Goal: Information Seeking & Learning: Learn about a topic

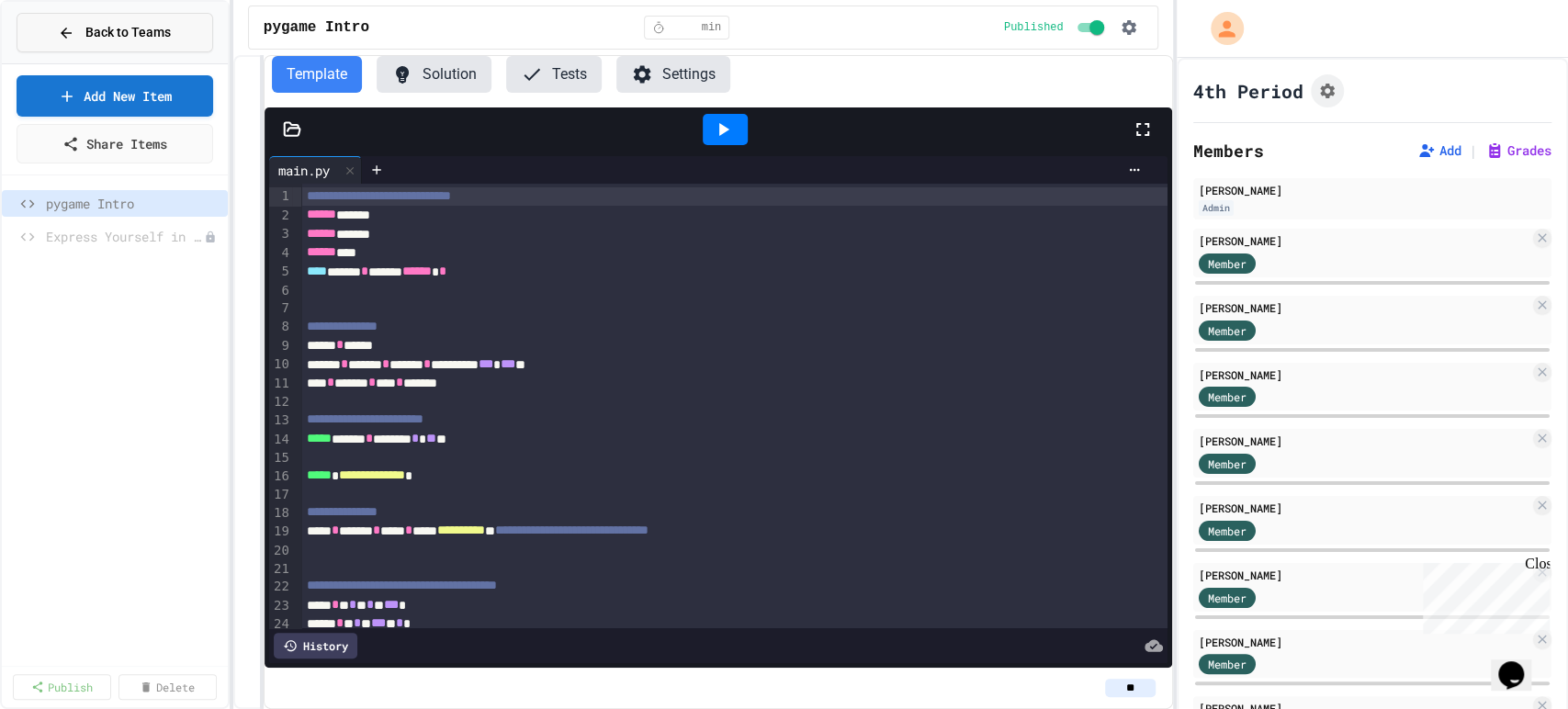
click at [167, 38] on span "Back to Teams" at bounding box center [128, 32] width 85 height 20
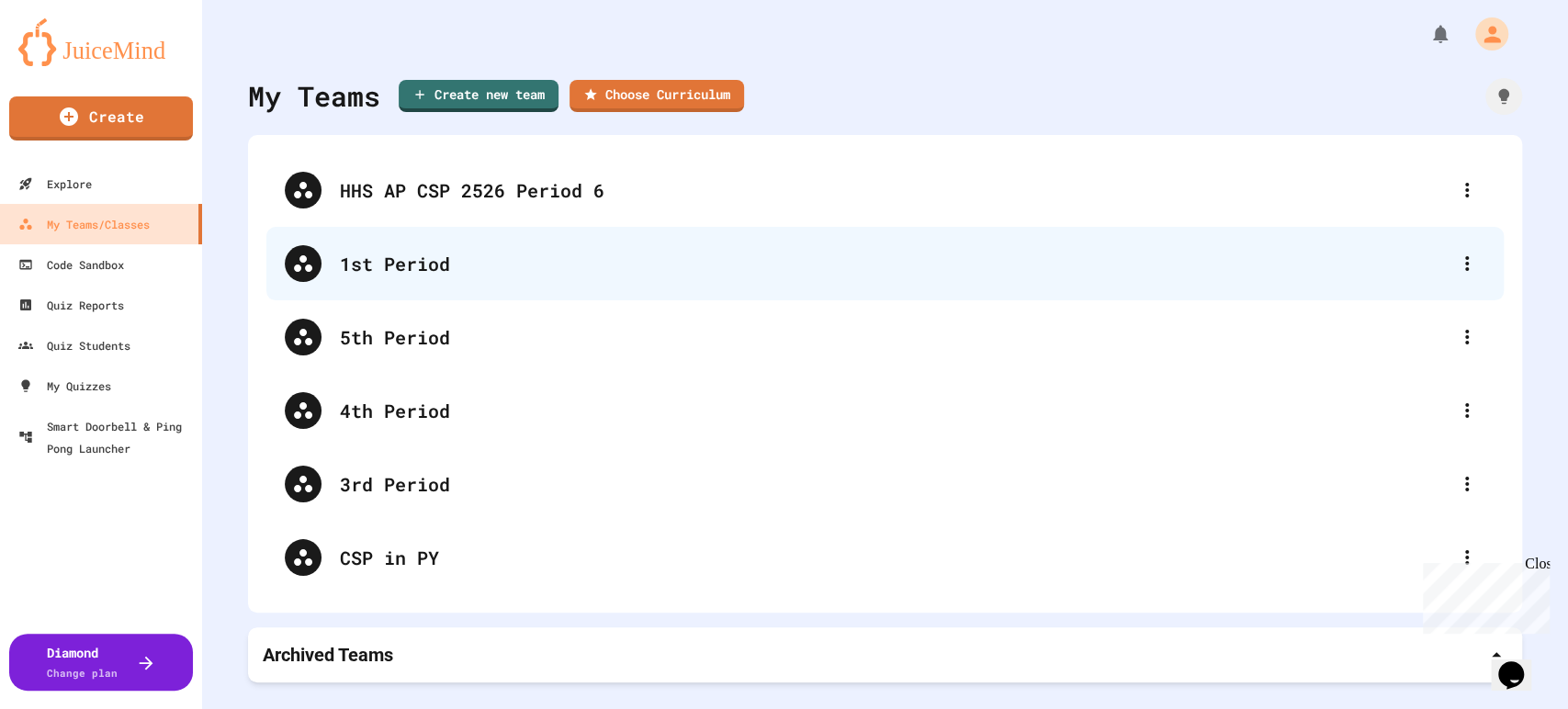
click at [469, 275] on div "1st Period" at bounding box center [894, 263] width 1108 height 27
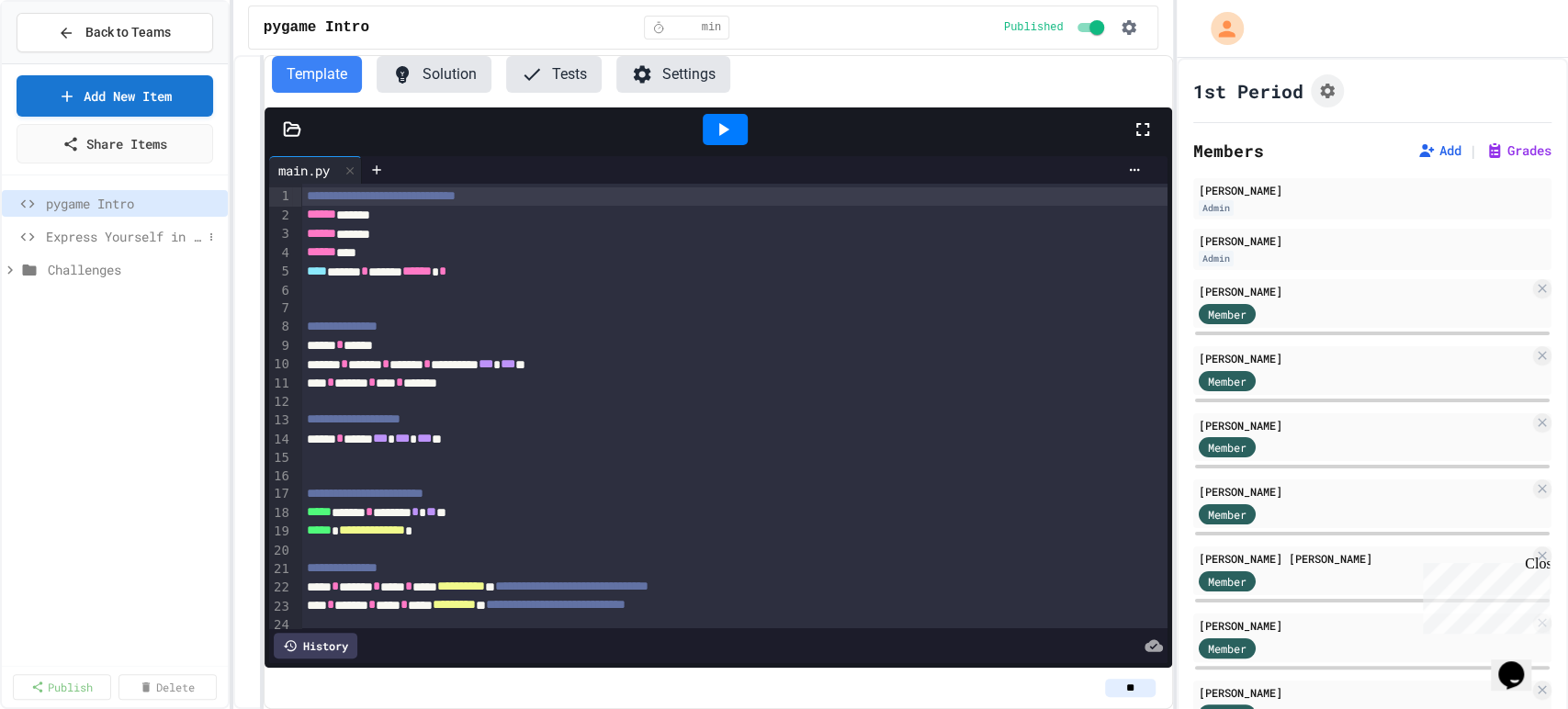
click at [90, 238] on span "Express Yourself in Python!" at bounding box center [124, 237] width 156 height 20
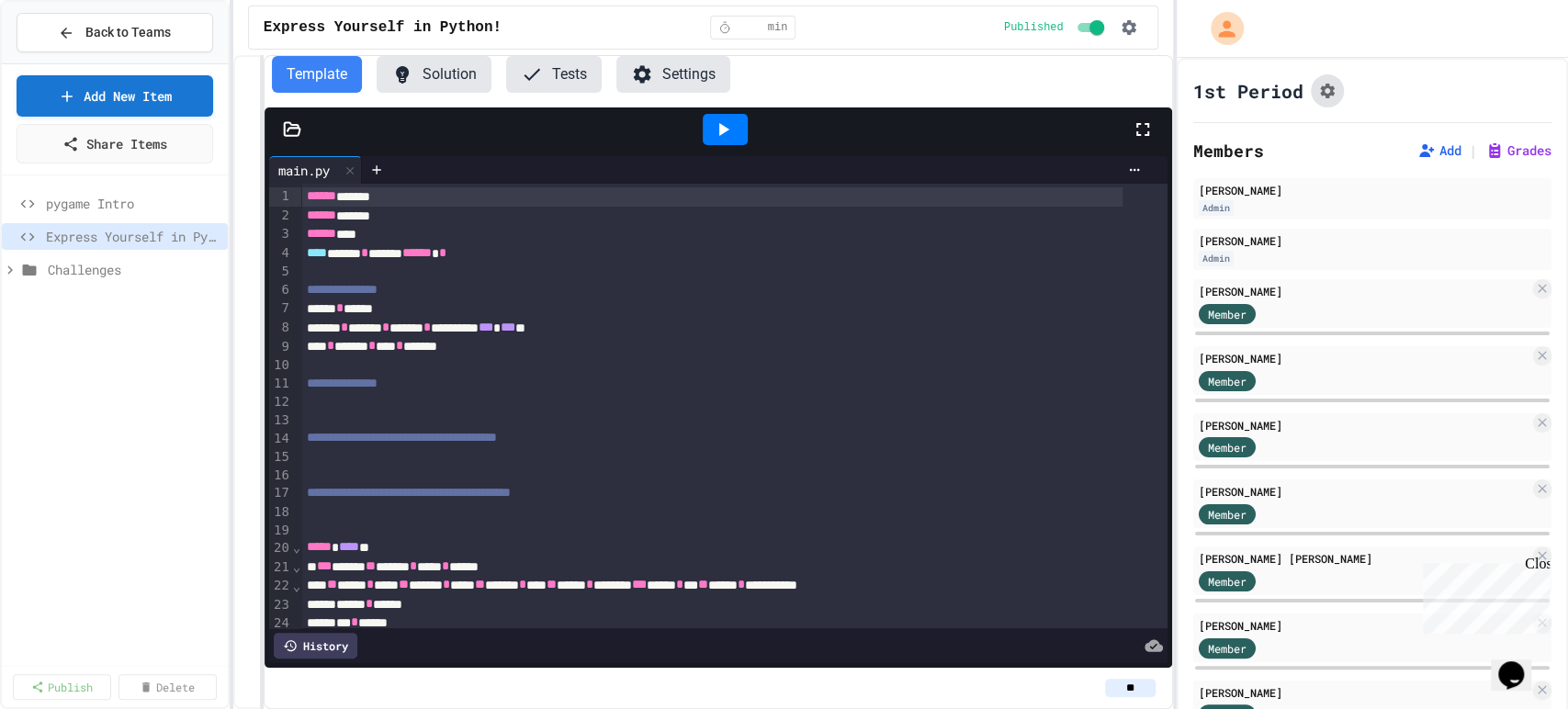
click at [1331, 86] on icon "Assignment Settings" at bounding box center [1326, 90] width 15 height 15
click at [71, 527] on div "pygame Intro Express Yourself in Python! Challenges" at bounding box center [115, 421] width 226 height 477
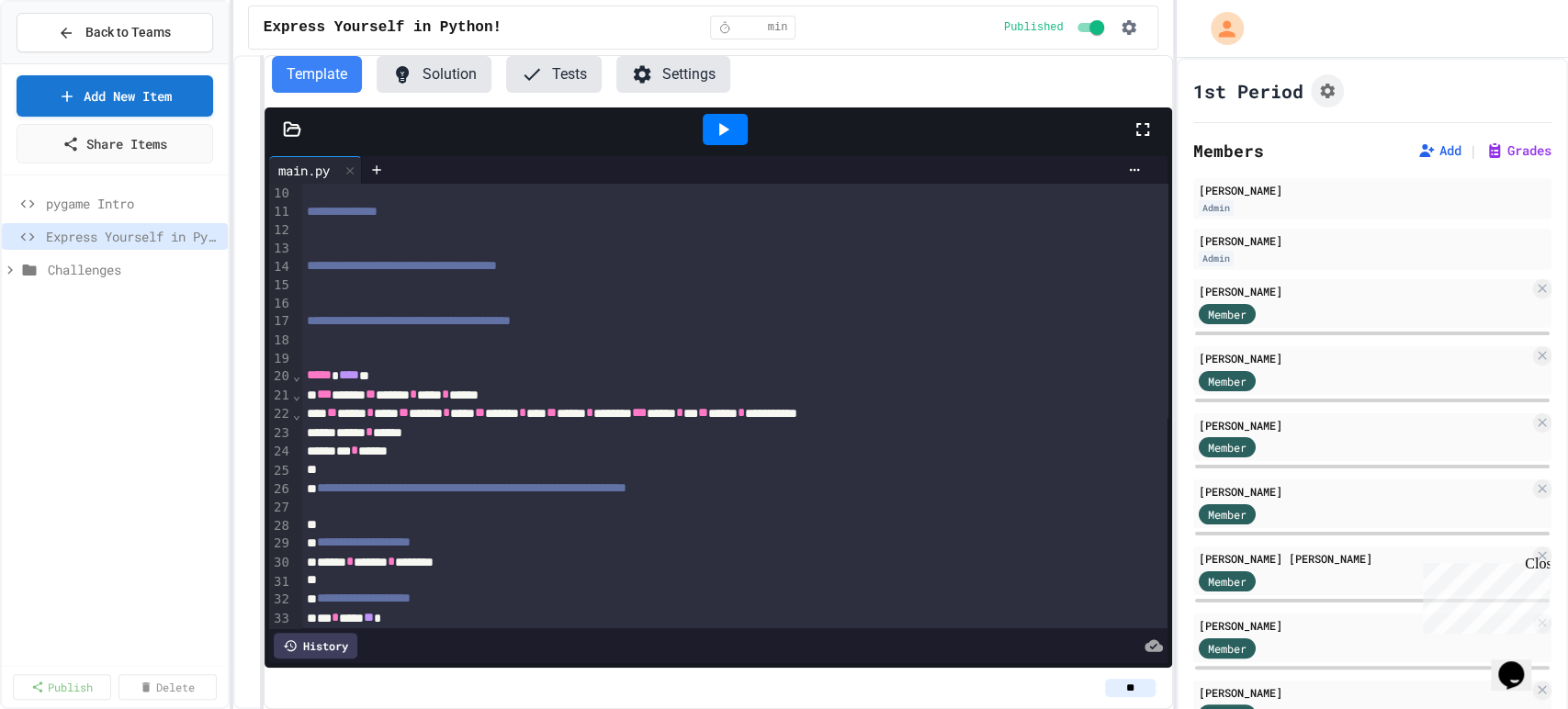
scroll to position [0, 0]
